Goal: Task Accomplishment & Management: Manage account settings

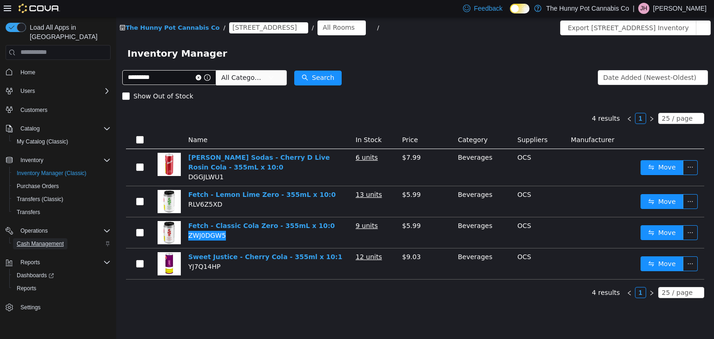
click at [37, 240] on span "Cash Management" at bounding box center [40, 243] width 47 height 7
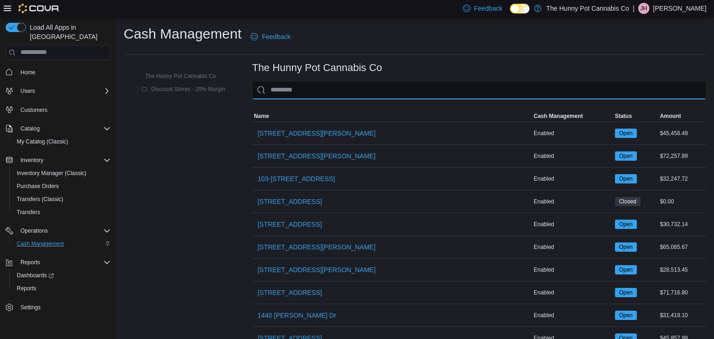
click at [339, 97] on input "This is a search bar. As you type, the results lower in the page will automatic…" at bounding box center [479, 90] width 454 height 19
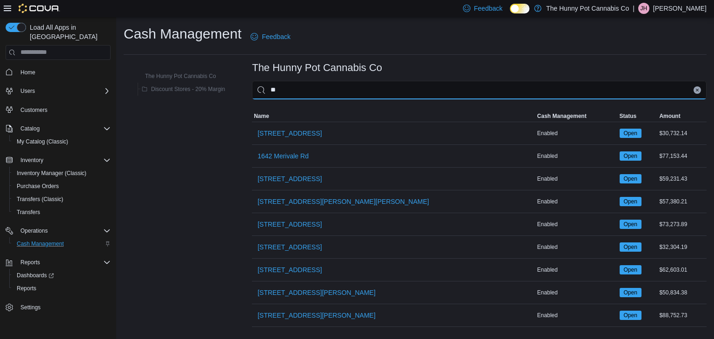
type input "***"
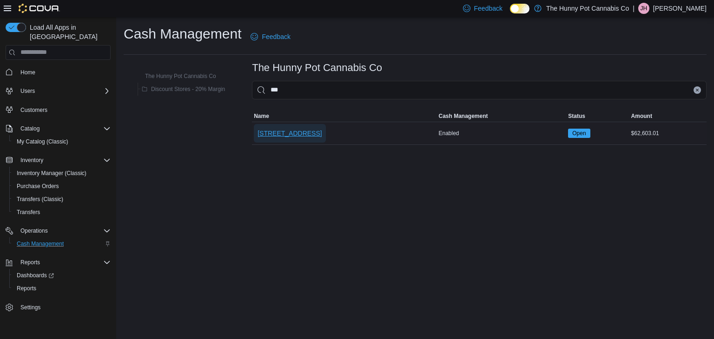
click at [289, 136] on span "[STREET_ADDRESS]" at bounding box center [289, 133] width 64 height 9
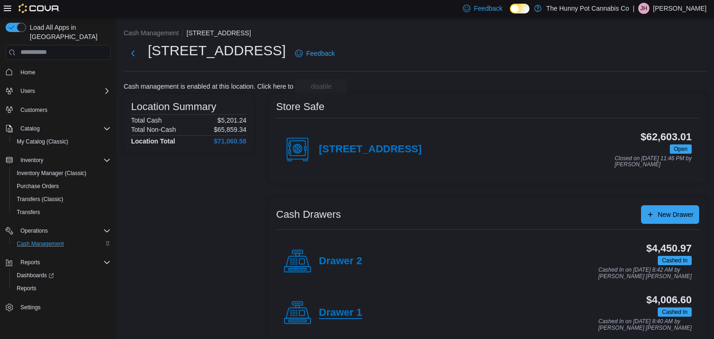
click at [354, 310] on h4 "Drawer 1" at bounding box center [340, 313] width 43 height 12
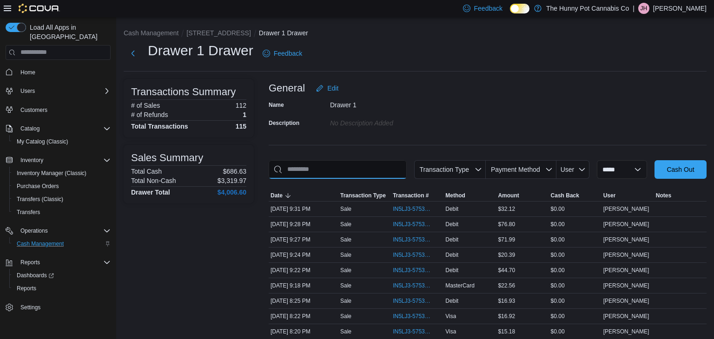
click at [330, 166] on input "This is a search bar. As you type, the results lower in the page will automatic…" at bounding box center [338, 169] width 138 height 19
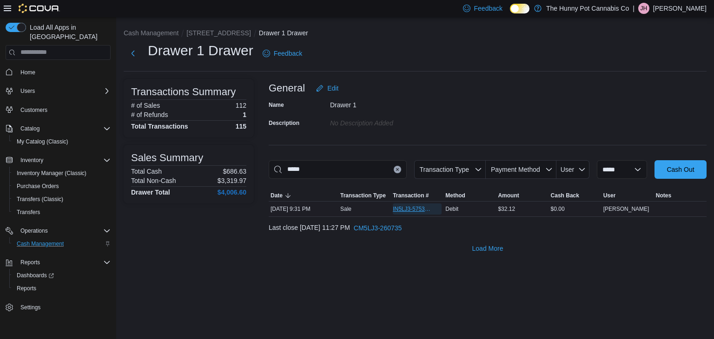
click at [395, 208] on span "IN5LJ3-5753677" at bounding box center [412, 208] width 39 height 7
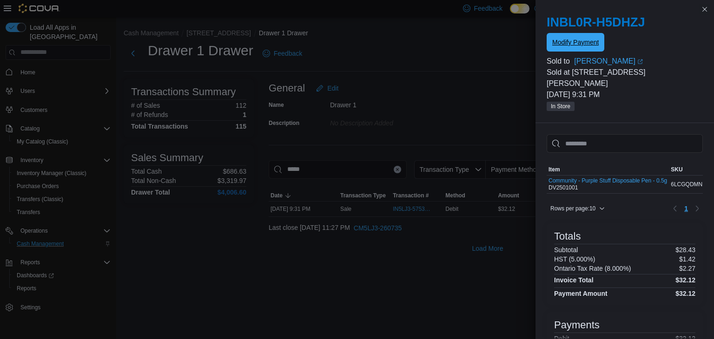
click at [578, 44] on span "Modify Payment" at bounding box center [575, 42] width 46 height 9
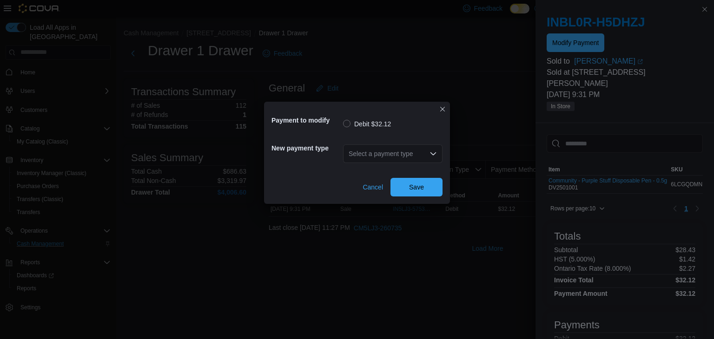
click at [388, 158] on div "Select a payment type" at bounding box center [392, 154] width 99 height 19
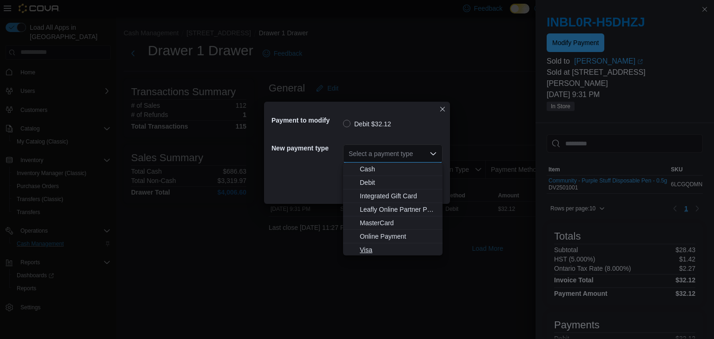
click at [373, 254] on span "Visa" at bounding box center [398, 249] width 77 height 9
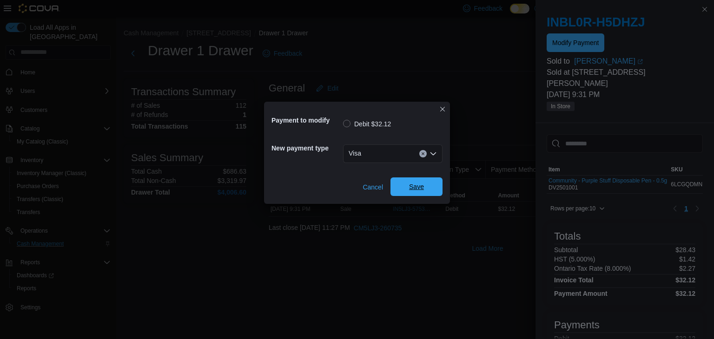
click at [423, 184] on span "Save" at bounding box center [416, 186] width 15 height 9
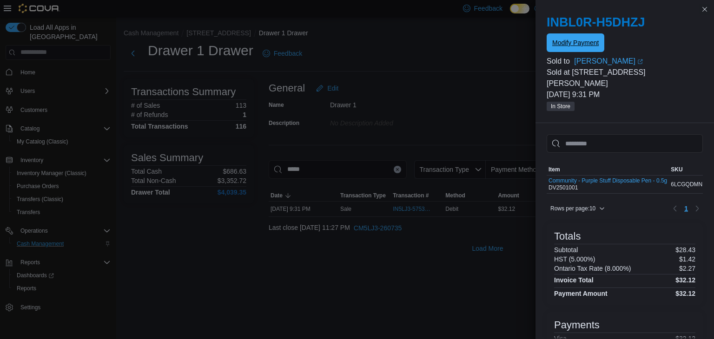
scroll to position [50, 0]
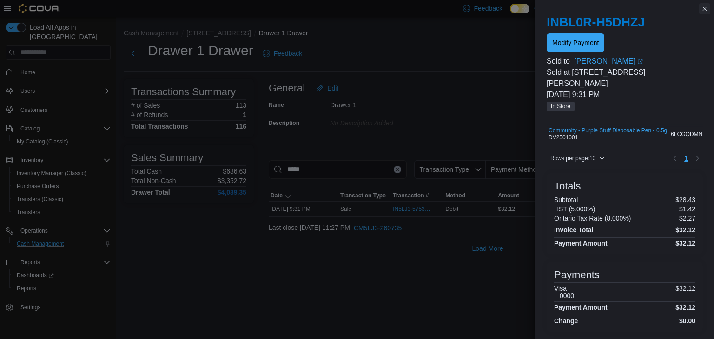
click at [704, 10] on button "Close this dialog" at bounding box center [704, 8] width 11 height 11
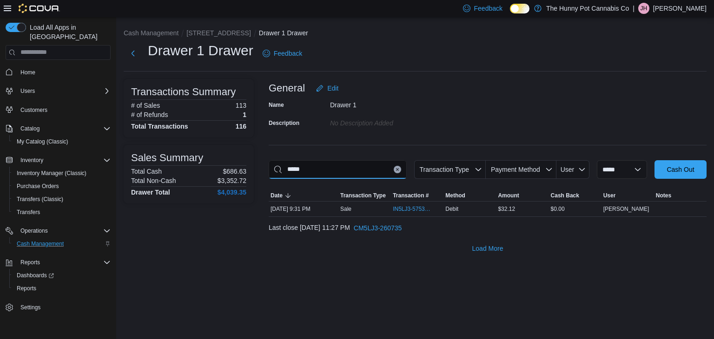
click at [352, 169] on input "*****" at bounding box center [338, 169] width 138 height 19
type input "*****"
click at [409, 210] on span "IN5LJ3-5753642" at bounding box center [412, 208] width 39 height 7
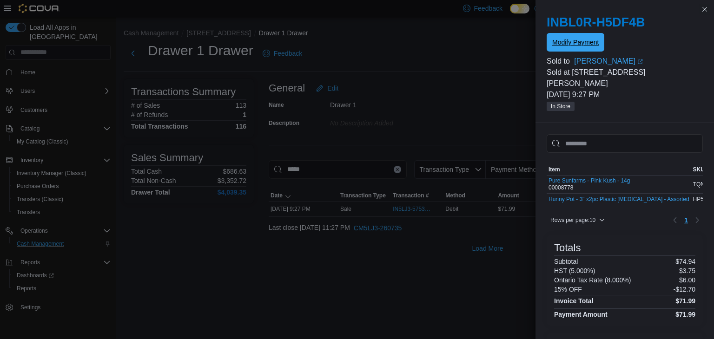
click at [579, 43] on span "Modify Payment" at bounding box center [575, 42] width 46 height 9
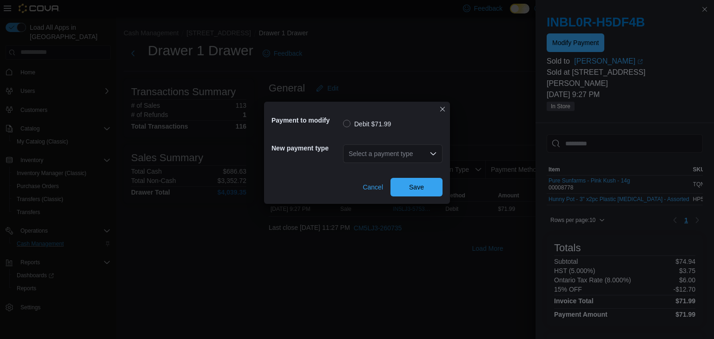
click at [388, 155] on div "Select a payment type" at bounding box center [392, 154] width 99 height 19
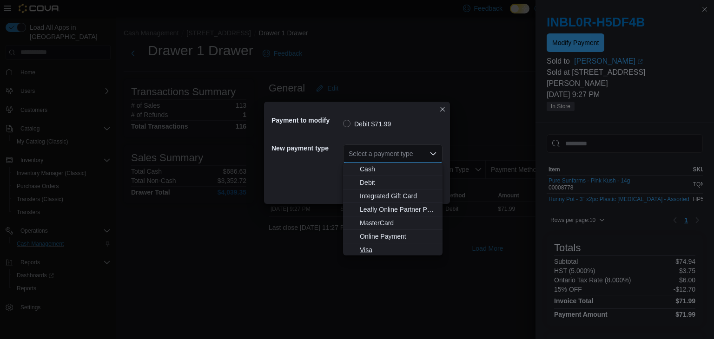
click at [382, 249] on span "Visa" at bounding box center [398, 249] width 77 height 9
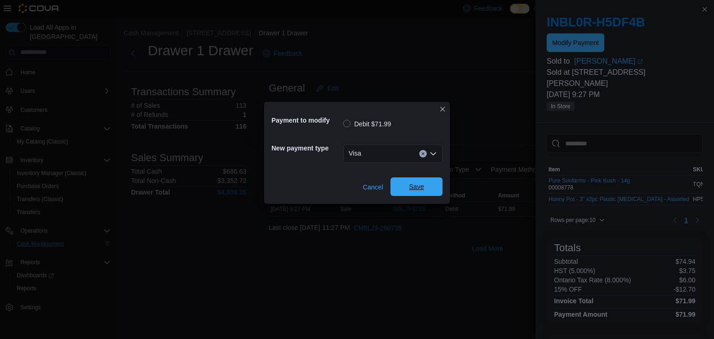
click at [416, 186] on span "Save" at bounding box center [416, 186] width 15 height 9
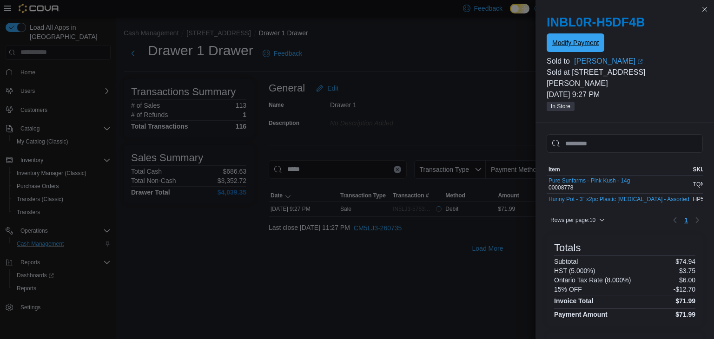
scroll to position [0, 0]
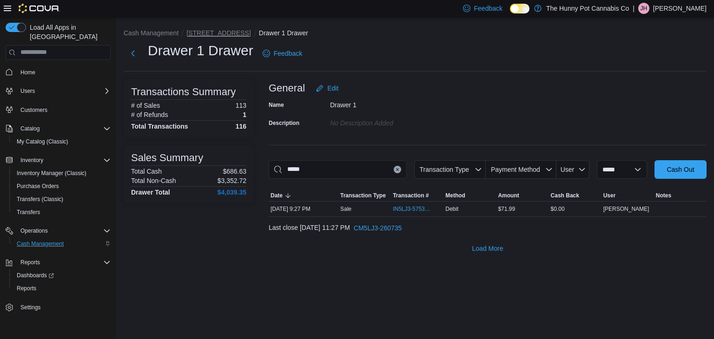
click at [203, 33] on button "[STREET_ADDRESS]" at bounding box center [218, 32] width 64 height 7
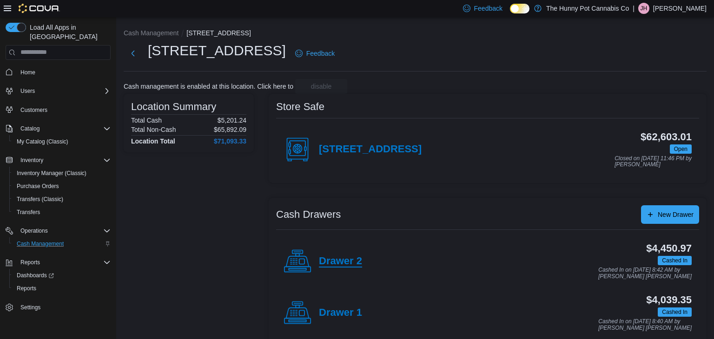
click at [348, 264] on h4 "Drawer 2" at bounding box center [340, 262] width 43 height 12
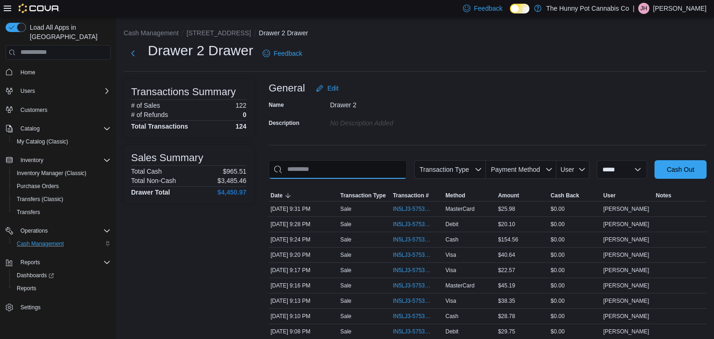
click at [339, 163] on input "This is a search bar. As you type, the results lower in the page will automatic…" at bounding box center [338, 169] width 138 height 19
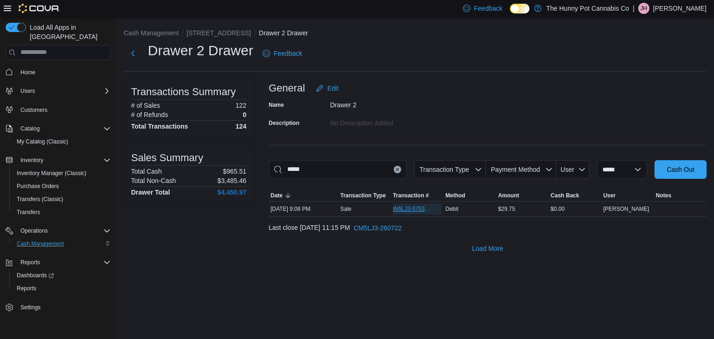
click at [423, 211] on span "IN5LJ3-5753485" at bounding box center [412, 208] width 39 height 7
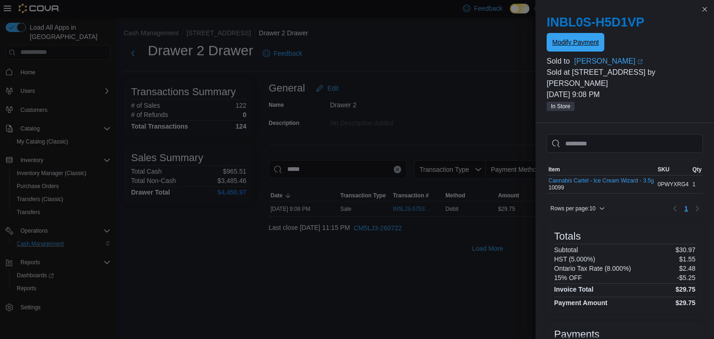
click at [583, 46] on span "Modify Payment" at bounding box center [575, 42] width 46 height 9
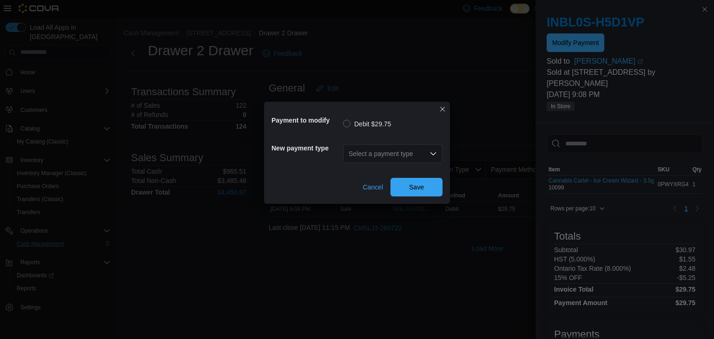
click at [400, 158] on div "Select a payment type" at bounding box center [392, 154] width 99 height 19
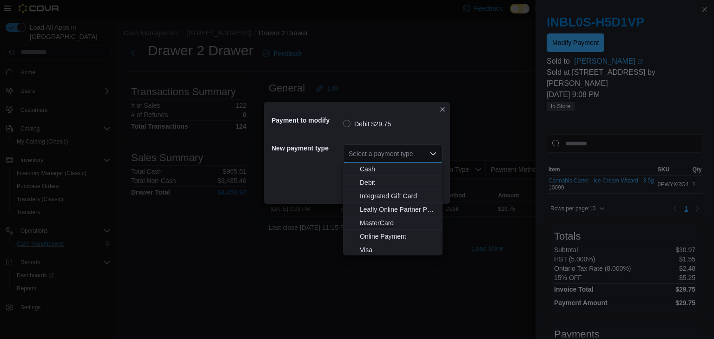
click at [382, 222] on span "MasterCard" at bounding box center [398, 222] width 77 height 9
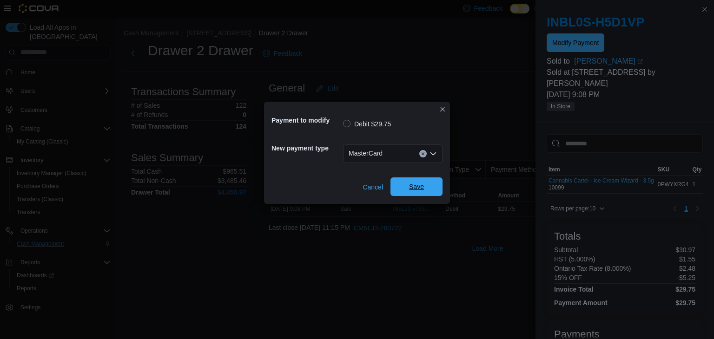
click at [429, 187] on span "Save" at bounding box center [416, 187] width 41 height 19
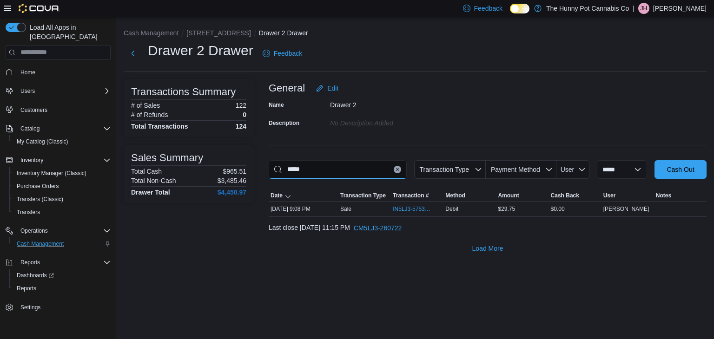
click at [361, 170] on input "*****" at bounding box center [338, 169] width 138 height 19
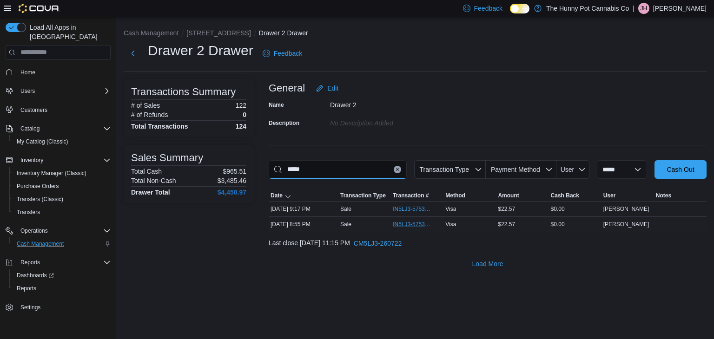
type input "*****"
click at [400, 224] on span "IN5LJ3-5753364" at bounding box center [412, 224] width 39 height 7
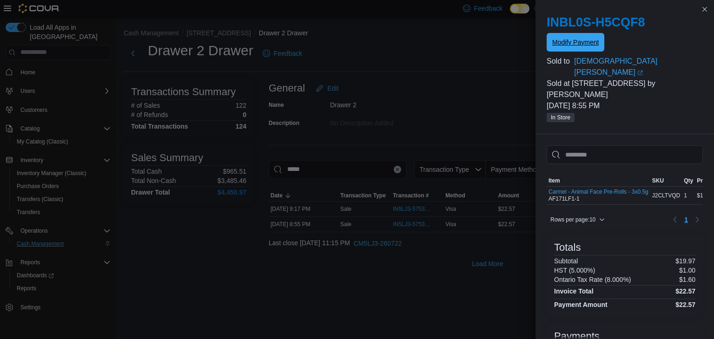
click at [577, 38] on span "Modify Payment" at bounding box center [575, 42] width 46 height 19
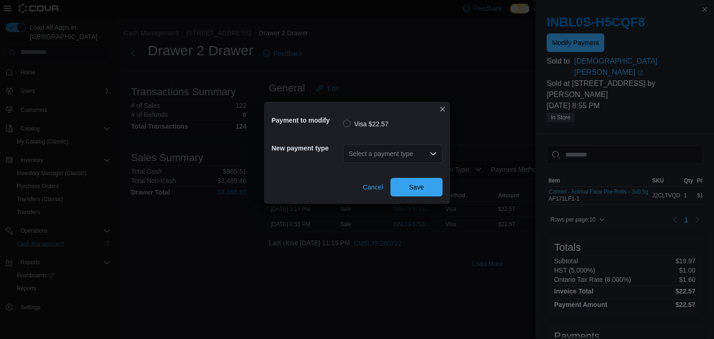
click at [397, 154] on div "Select a payment type" at bounding box center [392, 154] width 99 height 19
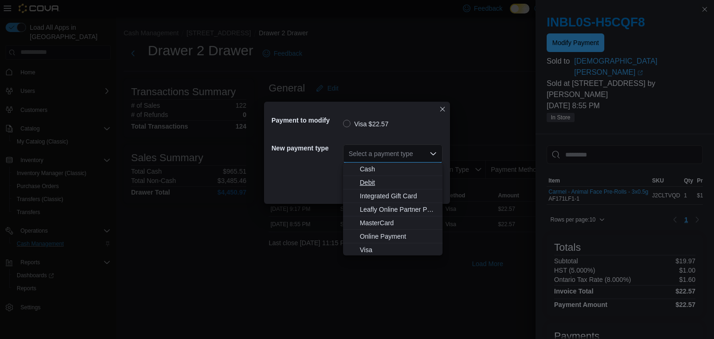
click at [390, 183] on span "Debit" at bounding box center [398, 182] width 77 height 9
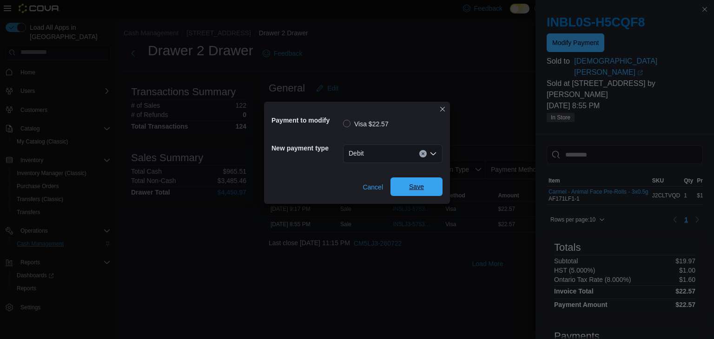
click at [418, 192] on span "Save" at bounding box center [416, 187] width 41 height 19
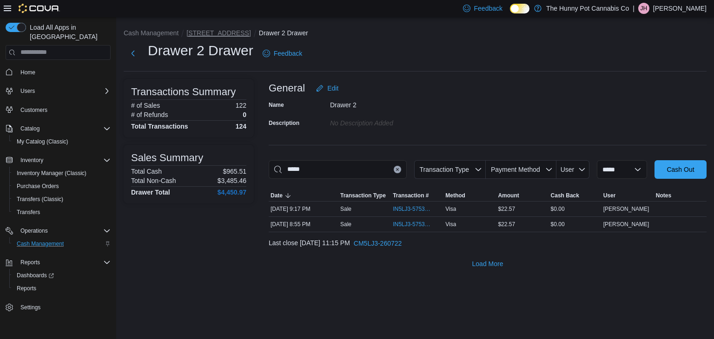
click at [204, 31] on button "[STREET_ADDRESS]" at bounding box center [218, 32] width 64 height 7
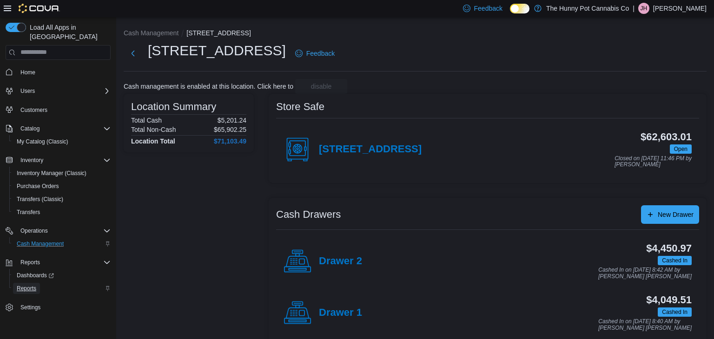
click at [26, 285] on span "Reports" at bounding box center [27, 288] width 20 height 7
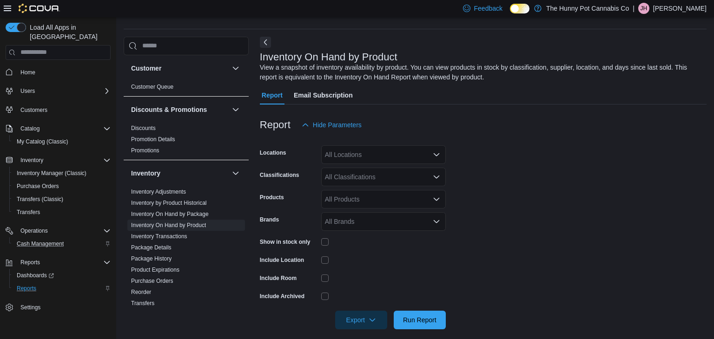
scroll to position [31, 0]
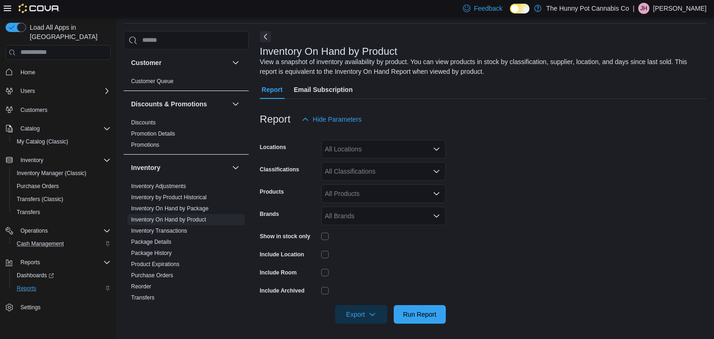
click at [391, 147] on div "All Locations" at bounding box center [383, 149] width 125 height 19
type input "***"
click at [391, 167] on div "[STREET_ADDRESS]" at bounding box center [383, 164] width 113 height 9
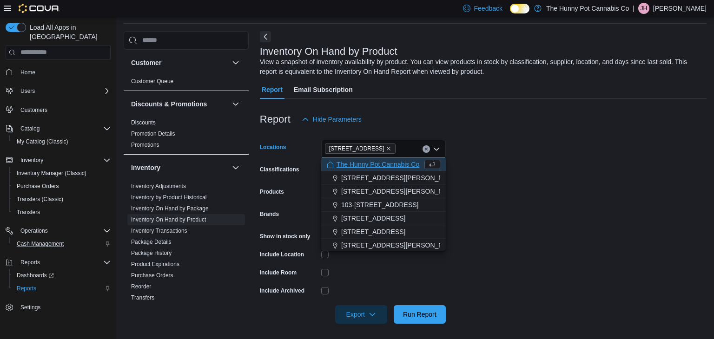
click at [536, 222] on form "Locations [STREET_ADDRESS] Selected. [STREET_ADDRESS] Press Backspace to delete…" at bounding box center [483, 226] width 447 height 195
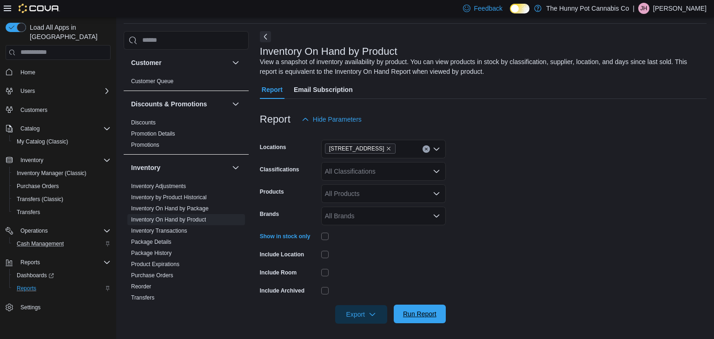
click at [434, 322] on span "Run Report" at bounding box center [419, 314] width 41 height 19
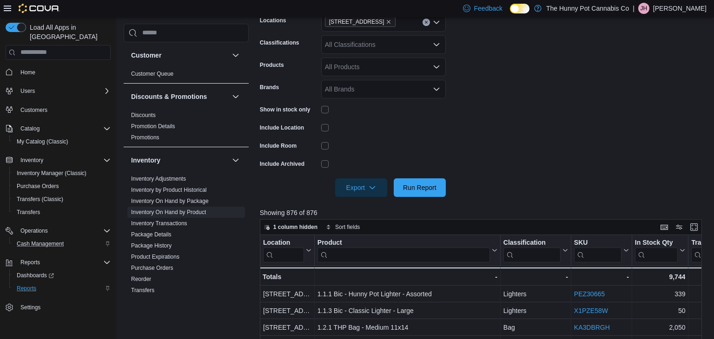
scroll to position [158, 0]
click at [376, 182] on span "Export" at bounding box center [361, 187] width 41 height 19
click at [379, 215] on button "Export to Csv" at bounding box center [362, 224] width 53 height 19
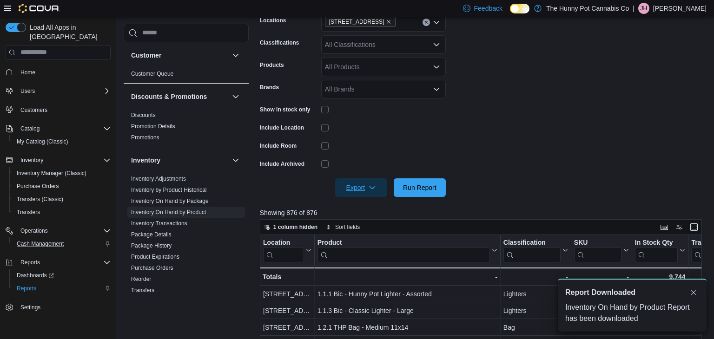
scroll to position [0, 0]
click at [371, 188] on icon "button" at bounding box center [372, 187] width 7 height 7
click at [372, 205] on span "Export to Excel" at bounding box center [363, 205] width 42 height 7
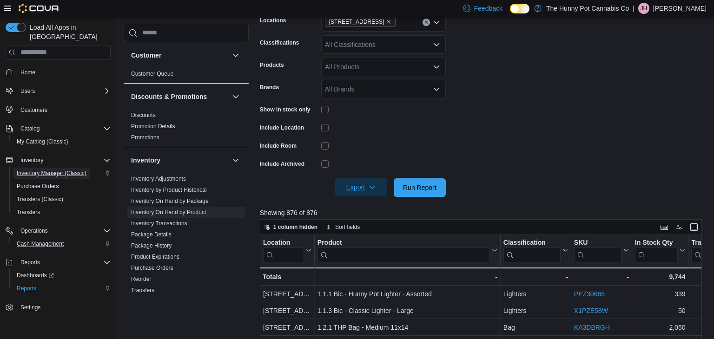
click at [49, 170] on span "Inventory Manager (Classic)" at bounding box center [52, 173] width 70 height 7
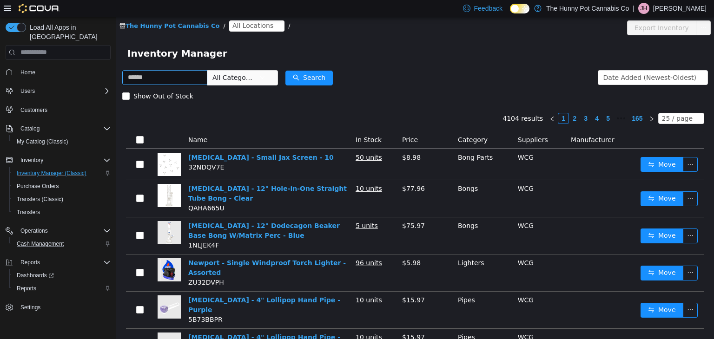
click at [157, 78] on input "text" at bounding box center [164, 77] width 85 height 15
type input "**********"
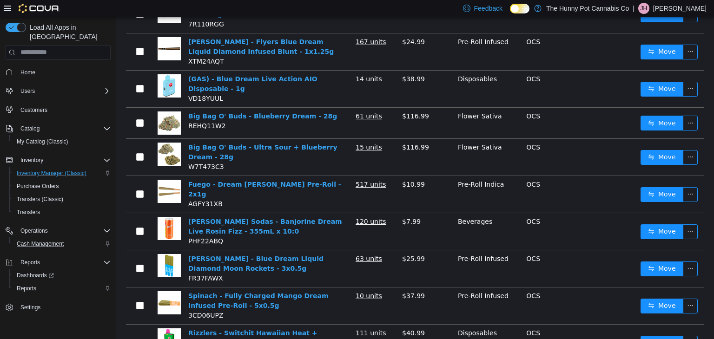
scroll to position [253, 0]
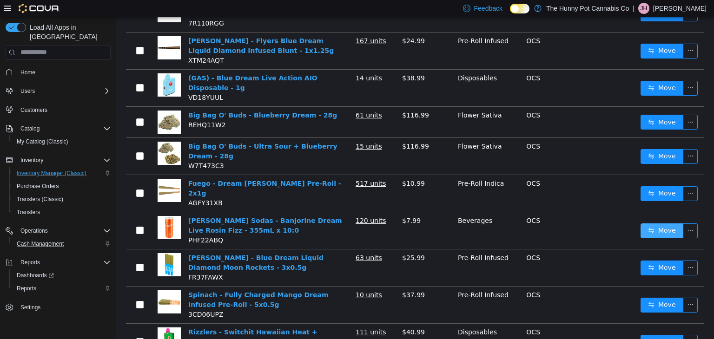
click at [646, 223] on button "Move" at bounding box center [661, 230] width 43 height 15
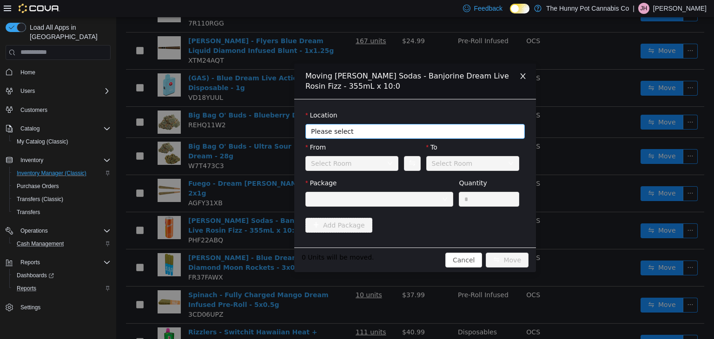
click at [374, 128] on span "Please select" at bounding box center [410, 130] width 198 height 9
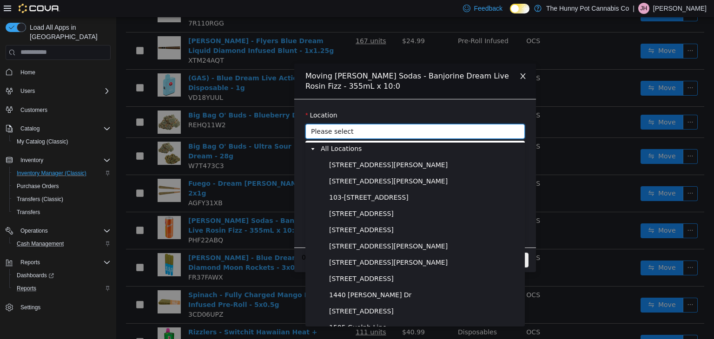
click at [373, 132] on span "Please select" at bounding box center [410, 130] width 198 height 9
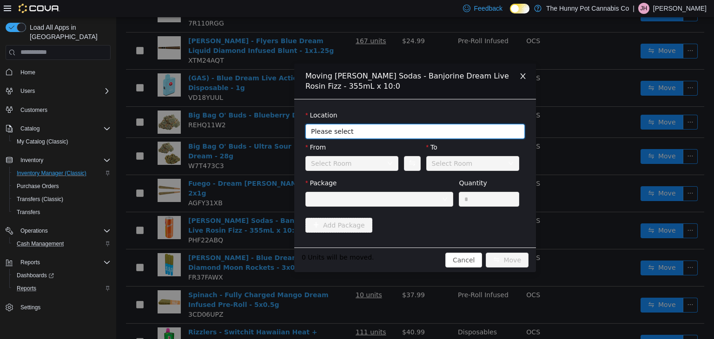
click at [373, 132] on span "Please select" at bounding box center [410, 130] width 198 height 9
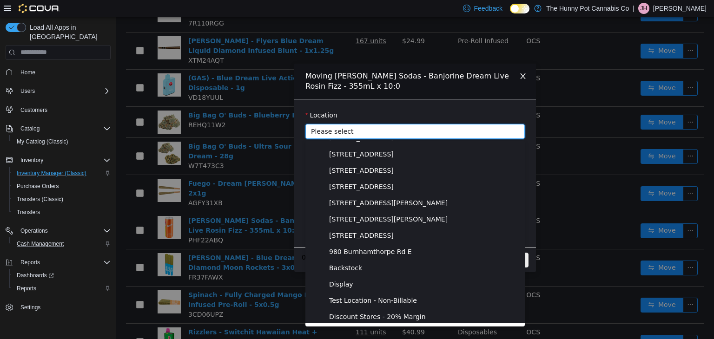
scroll to position [514, 0]
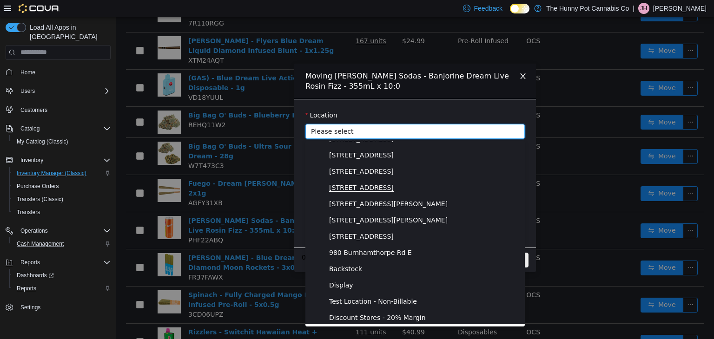
click at [356, 190] on span "[STREET_ADDRESS]" at bounding box center [361, 188] width 65 height 8
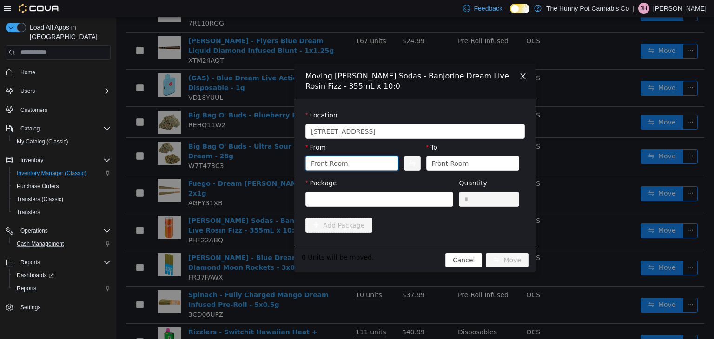
click at [353, 165] on div "Front Room" at bounding box center [349, 163] width 76 height 14
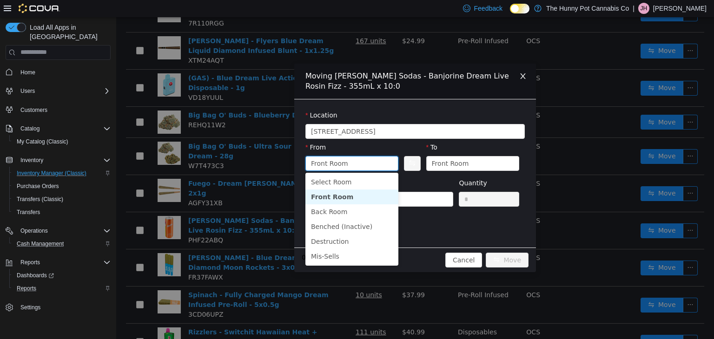
click at [352, 201] on li "Front Room" at bounding box center [351, 196] width 93 height 15
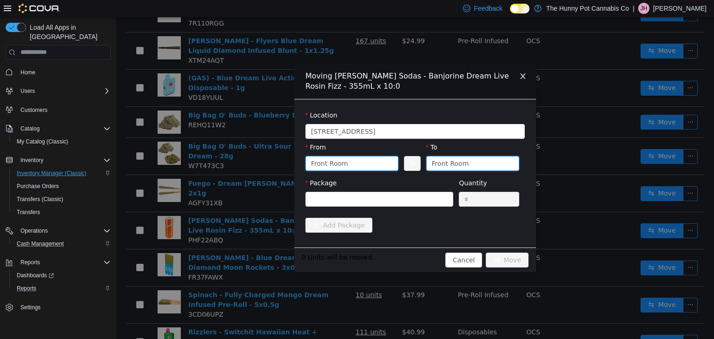
click at [470, 168] on div "Front Room" at bounding box center [470, 163] width 76 height 14
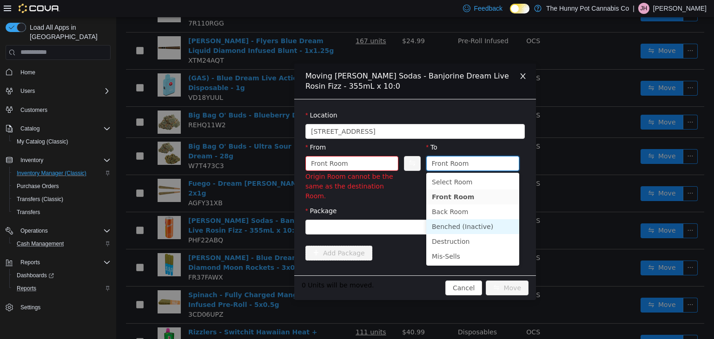
click at [467, 227] on li "Benched (Inactive)" at bounding box center [472, 226] width 93 height 15
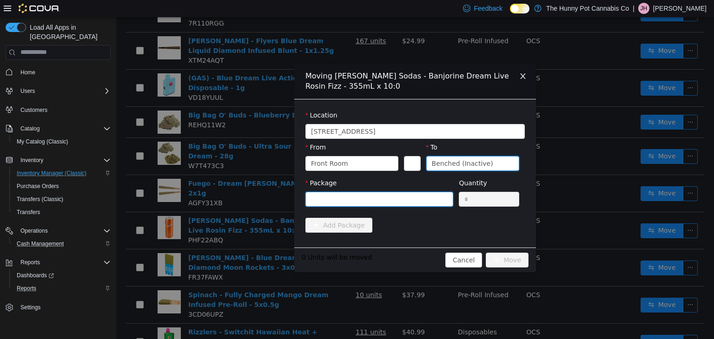
click at [400, 200] on div at bounding box center [376, 199] width 131 height 14
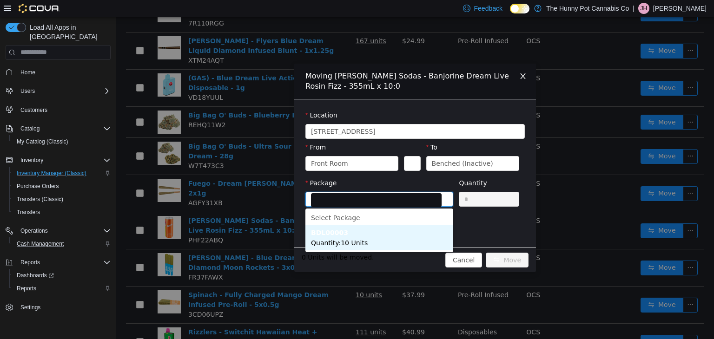
click at [388, 241] on li "BDL00003 Quantity : 10 Units" at bounding box center [379, 237] width 148 height 25
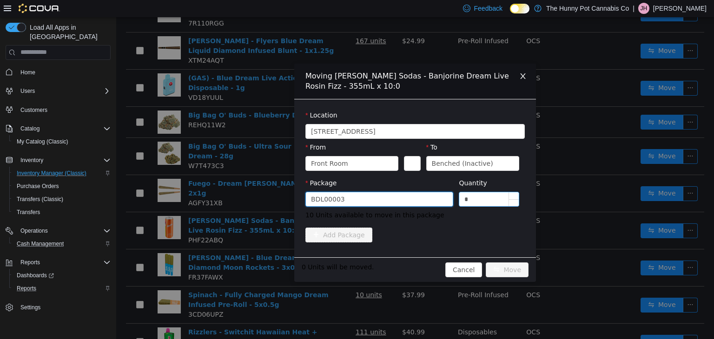
click at [483, 197] on input "*" at bounding box center [488, 199] width 59 height 14
type input "*"
click at [402, 243] on div "Add Package" at bounding box center [414, 236] width 219 height 19
click at [498, 270] on button "Move" at bounding box center [507, 269] width 43 height 15
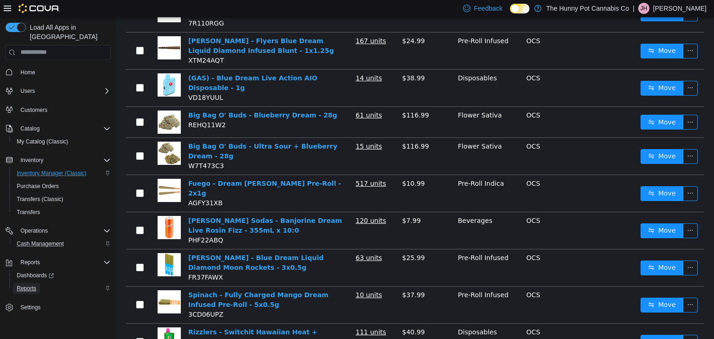
click at [34, 285] on span "Reports" at bounding box center [27, 288] width 20 height 7
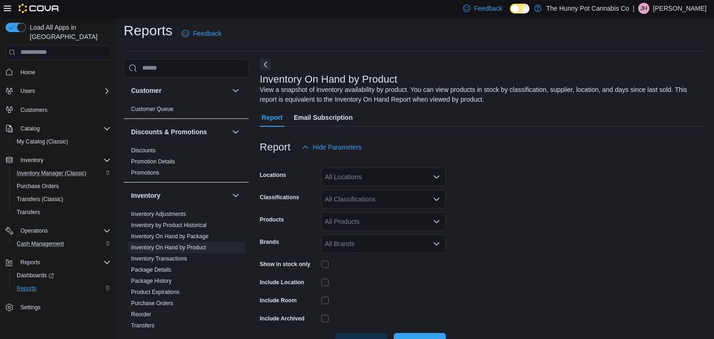
scroll to position [31, 0]
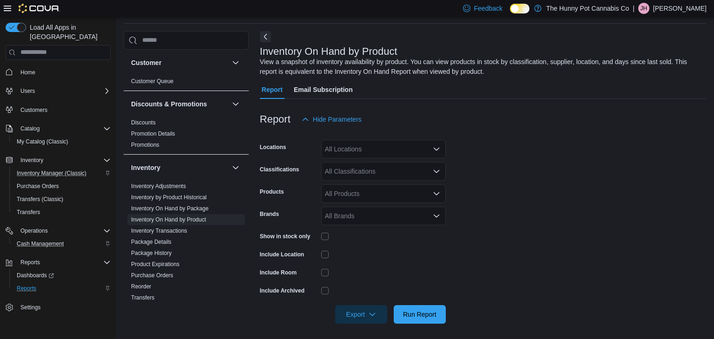
click at [405, 154] on div "All Locations" at bounding box center [383, 149] width 125 height 19
type input "***"
click at [412, 165] on div "[STREET_ADDRESS]" at bounding box center [383, 164] width 113 height 9
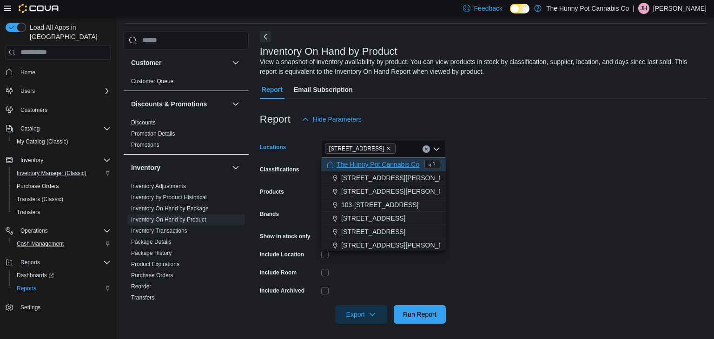
click at [537, 236] on form "Locations [STREET_ADDRESS] Selected. [STREET_ADDRESS] Press Backspace to delete…" at bounding box center [483, 226] width 447 height 195
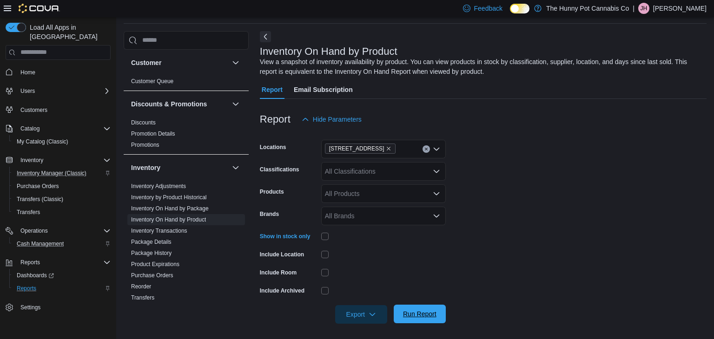
click at [436, 319] on span "Run Report" at bounding box center [419, 314] width 41 height 19
click at [437, 313] on span "Run Report" at bounding box center [419, 314] width 41 height 19
click at [360, 316] on span "Export" at bounding box center [361, 314] width 41 height 19
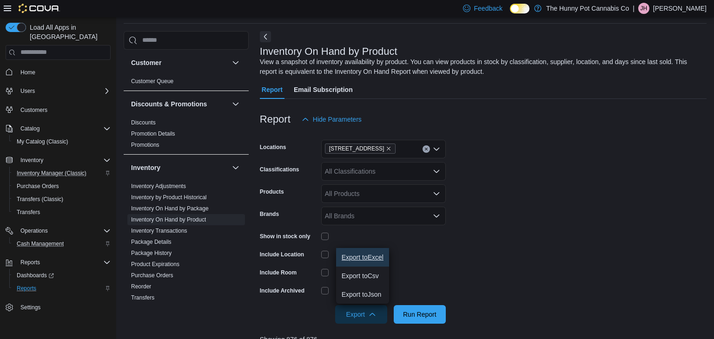
click at [355, 259] on span "Export to Excel" at bounding box center [363, 257] width 42 height 7
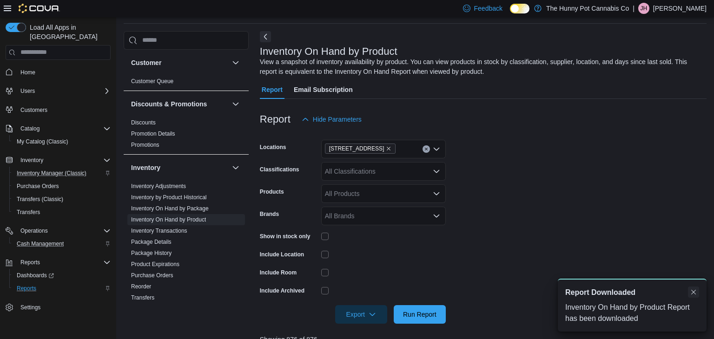
click at [696, 289] on button "Dismiss toast" at bounding box center [693, 292] width 11 height 11
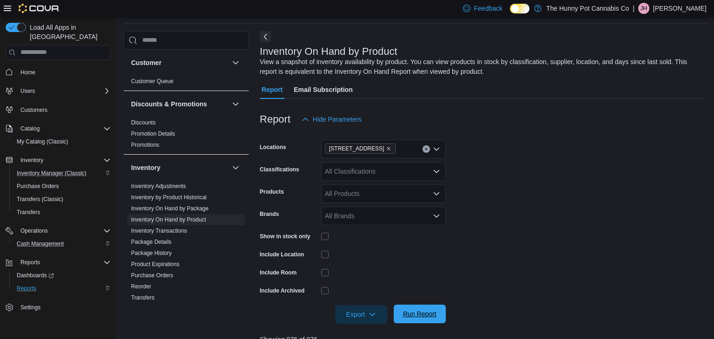
click at [417, 322] on span "Run Report" at bounding box center [419, 314] width 41 height 19
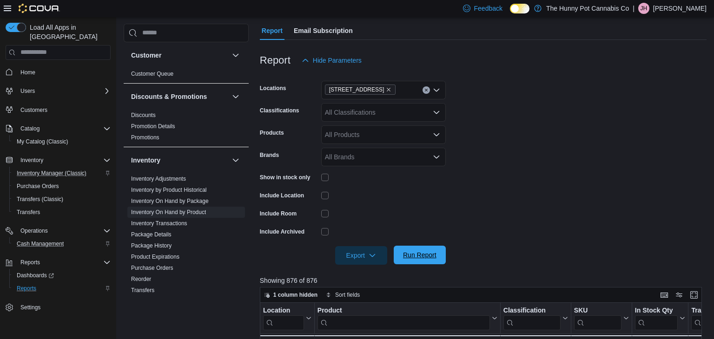
click at [412, 260] on span "Run Report" at bounding box center [419, 255] width 41 height 19
click at [369, 258] on span "Export" at bounding box center [361, 255] width 41 height 19
click at [369, 270] on span "Export to Excel" at bounding box center [363, 273] width 42 height 7
click at [430, 251] on span "Run Report" at bounding box center [419, 254] width 33 height 9
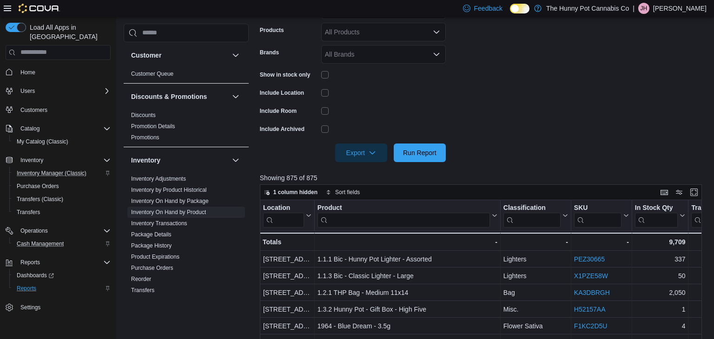
scroll to position [198, 0]
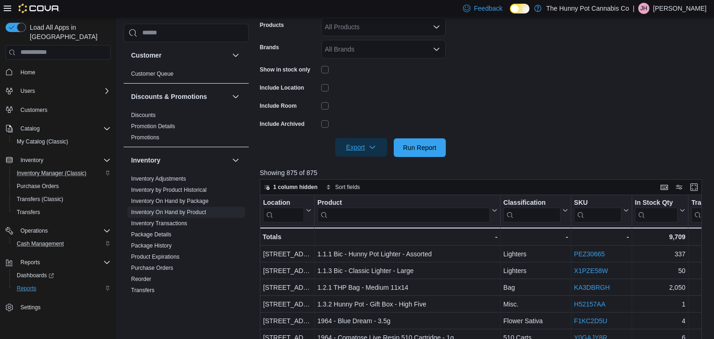
click at [362, 150] on span "Export" at bounding box center [361, 147] width 41 height 19
click at [381, 165] on span "Export to Excel" at bounding box center [363, 165] width 42 height 7
click at [35, 240] on span "Cash Management" at bounding box center [40, 243] width 47 height 7
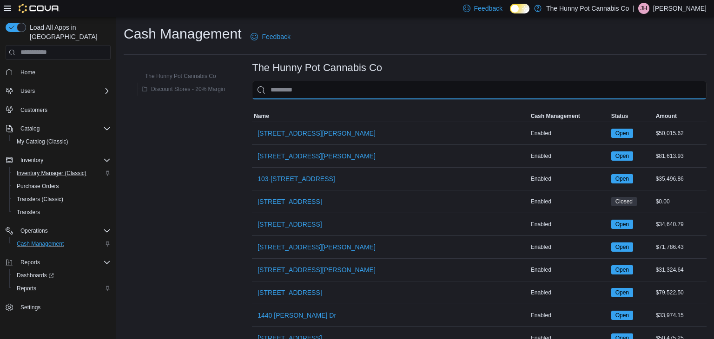
click at [320, 94] on input "This is a search bar. As you type, the results lower in the page will automatic…" at bounding box center [479, 90] width 454 height 19
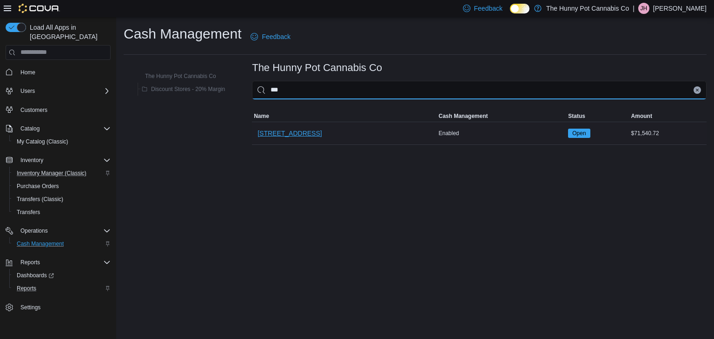
type input "***"
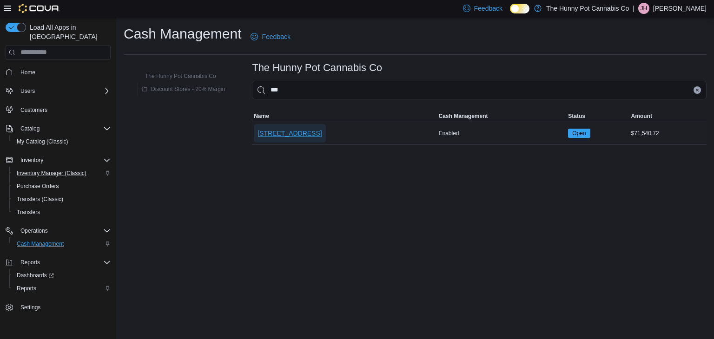
click at [280, 132] on span "[STREET_ADDRESS]" at bounding box center [289, 133] width 64 height 9
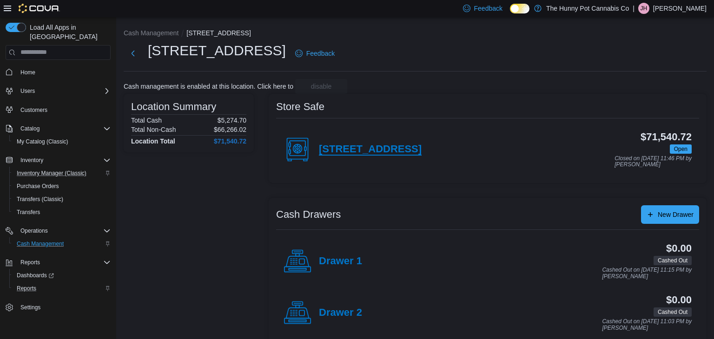
click at [331, 150] on h4 "[STREET_ADDRESS]" at bounding box center [370, 150] width 103 height 12
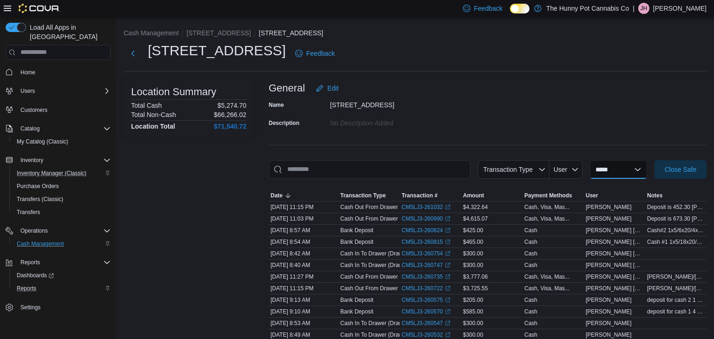
click at [601, 177] on select "**********" at bounding box center [618, 169] width 57 height 19
select select "**********"
click at [590, 160] on select "**********" at bounding box center [618, 169] width 57 height 19
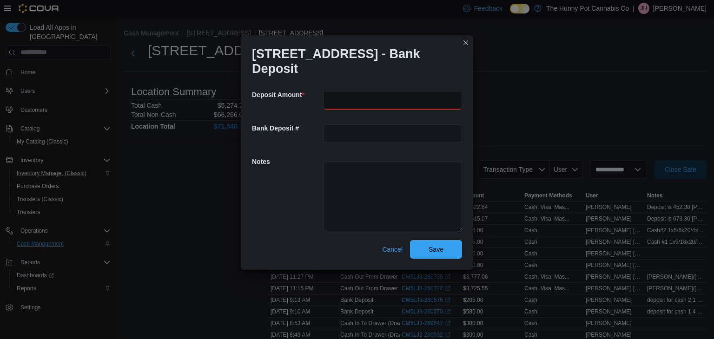
click at [443, 91] on input "number" at bounding box center [392, 100] width 138 height 19
type input "***"
click at [446, 169] on textarea at bounding box center [392, 197] width 138 height 70
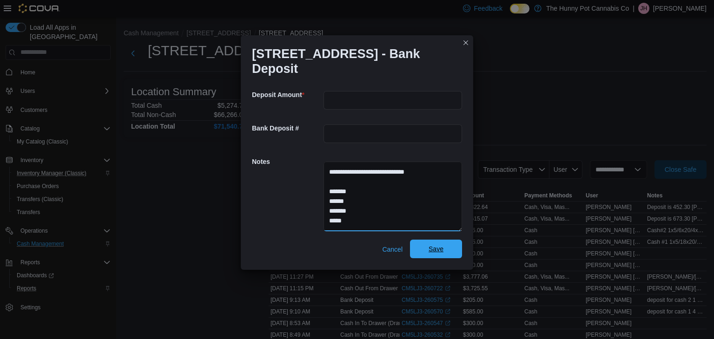
type textarea "**********"
click at [455, 240] on span "Save" at bounding box center [435, 249] width 41 height 19
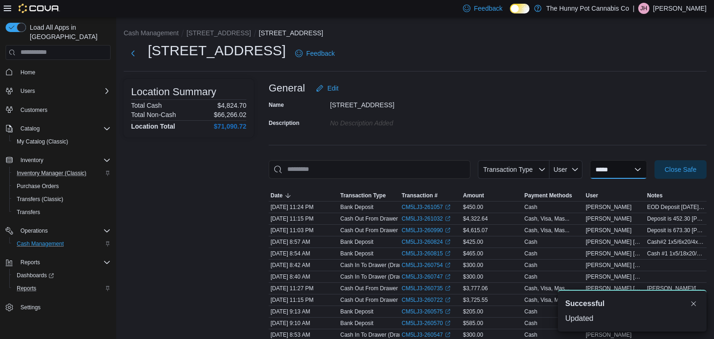
click at [590, 167] on select "**********" at bounding box center [618, 169] width 57 height 19
select select "**********"
click at [590, 160] on select "**********" at bounding box center [618, 169] width 57 height 19
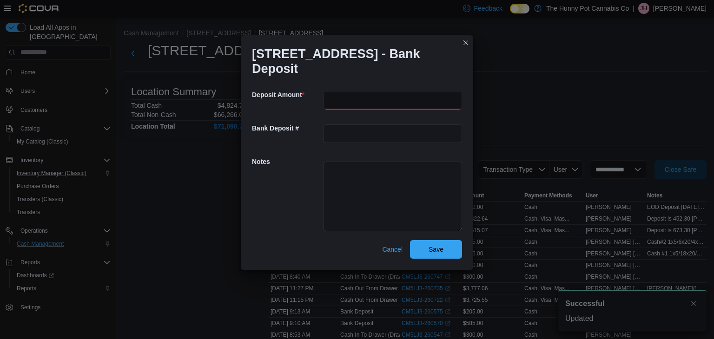
click at [378, 92] on input "number" at bounding box center [392, 100] width 138 height 19
type input "***"
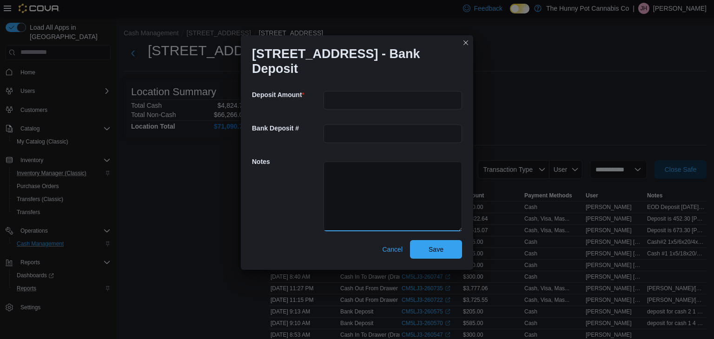
click at [379, 162] on textarea at bounding box center [392, 197] width 138 height 70
type textarea "**********"
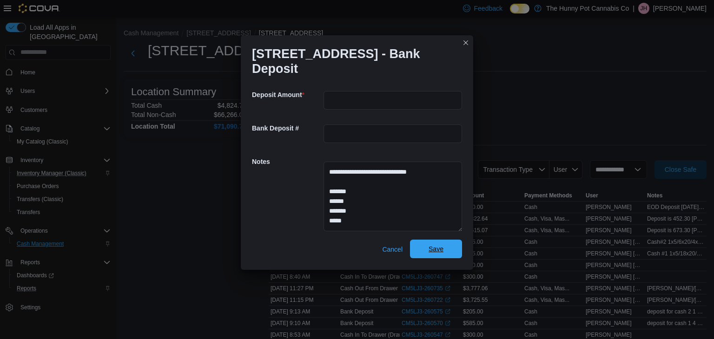
click at [444, 241] on span "Save" at bounding box center [435, 249] width 41 height 19
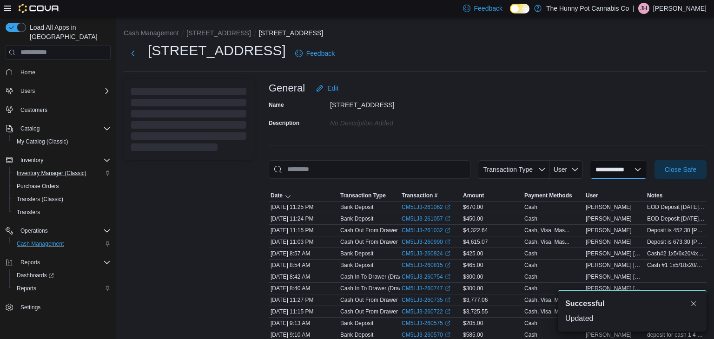
select select
